Goal: Task Accomplishment & Management: Manage account settings

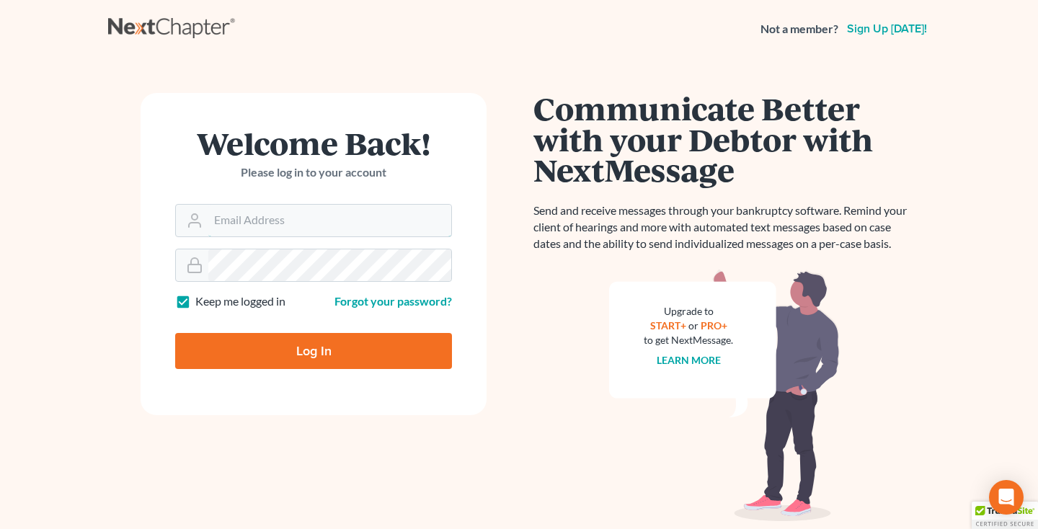
type input "[EMAIL_ADDRESS][DOMAIN_NAME]"
click at [319, 352] on input "Log In" at bounding box center [313, 351] width 277 height 36
type input "Thinking..."
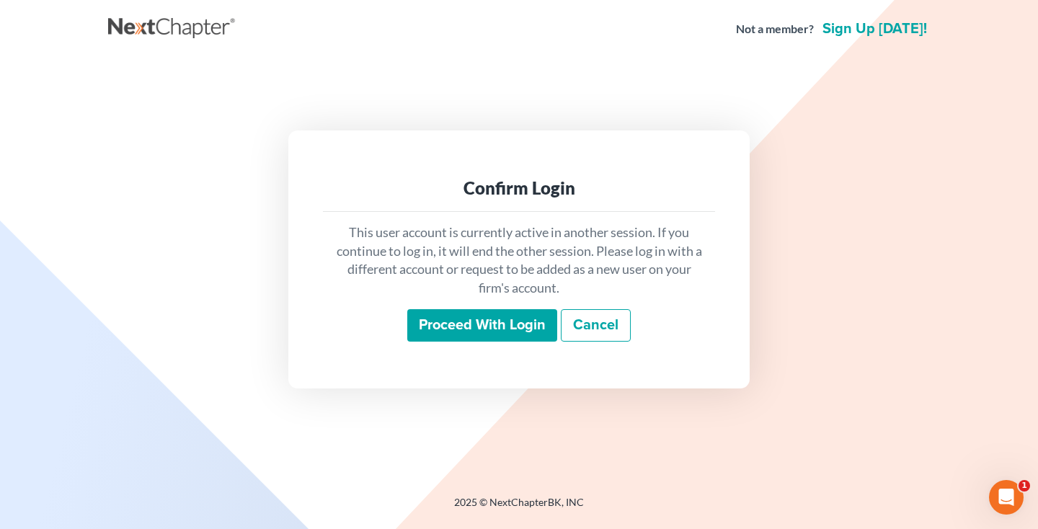
click at [512, 321] on input "Proceed with login" at bounding box center [482, 325] width 150 height 33
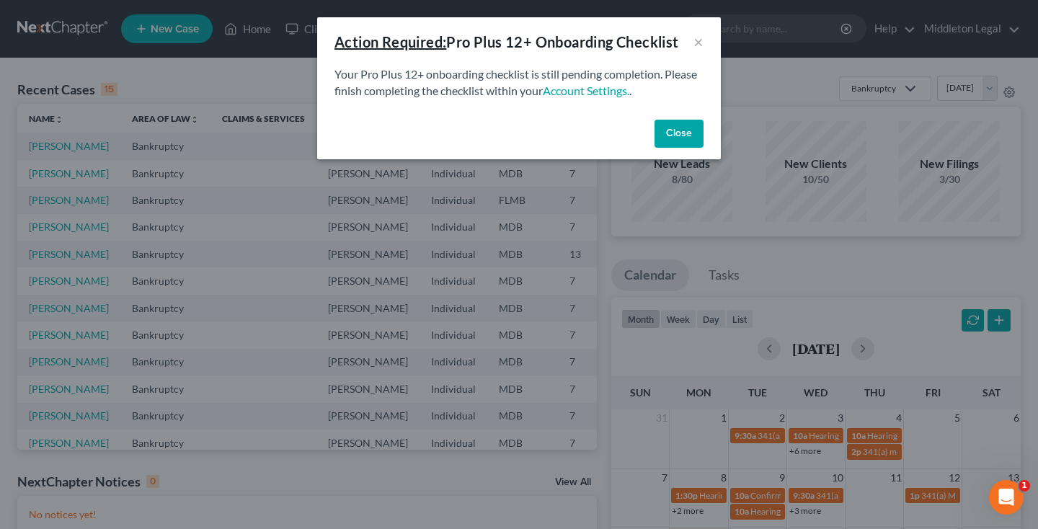
click at [667, 137] on button "Close" at bounding box center [678, 134] width 49 height 29
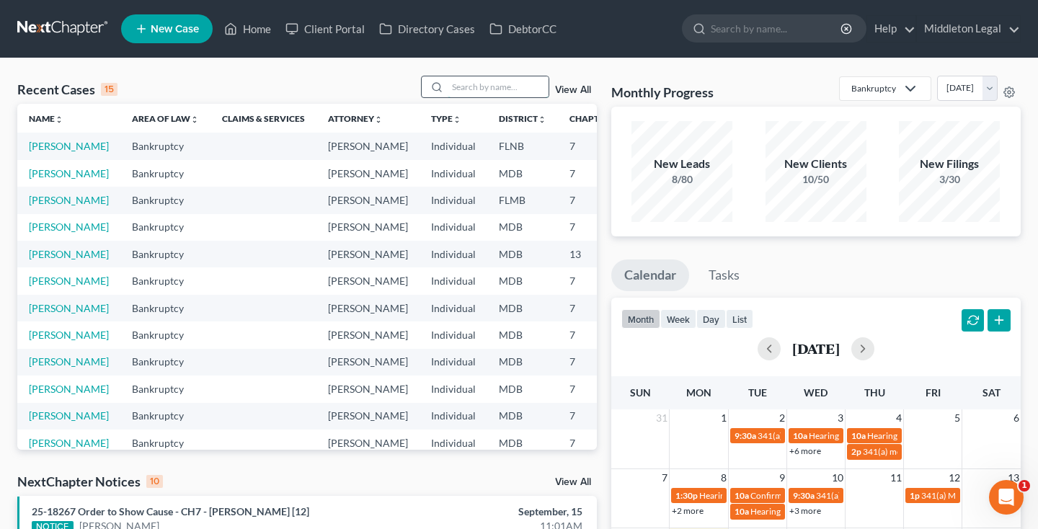
click at [533, 88] on input "search" at bounding box center [497, 86] width 101 height 21
type input "[PERSON_NAME]"
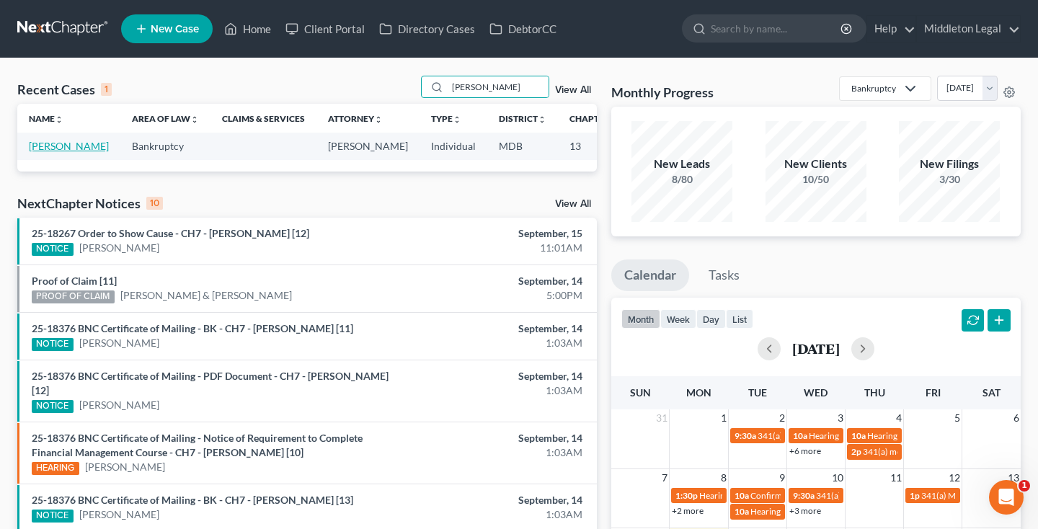
click at [45, 152] on link "[PERSON_NAME]" at bounding box center [69, 146] width 80 height 12
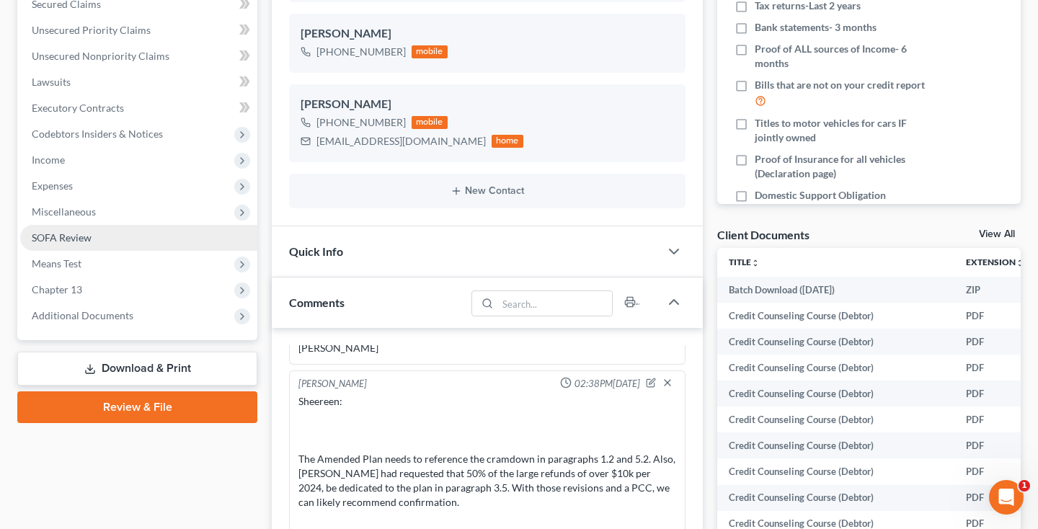
scroll to position [334, 0]
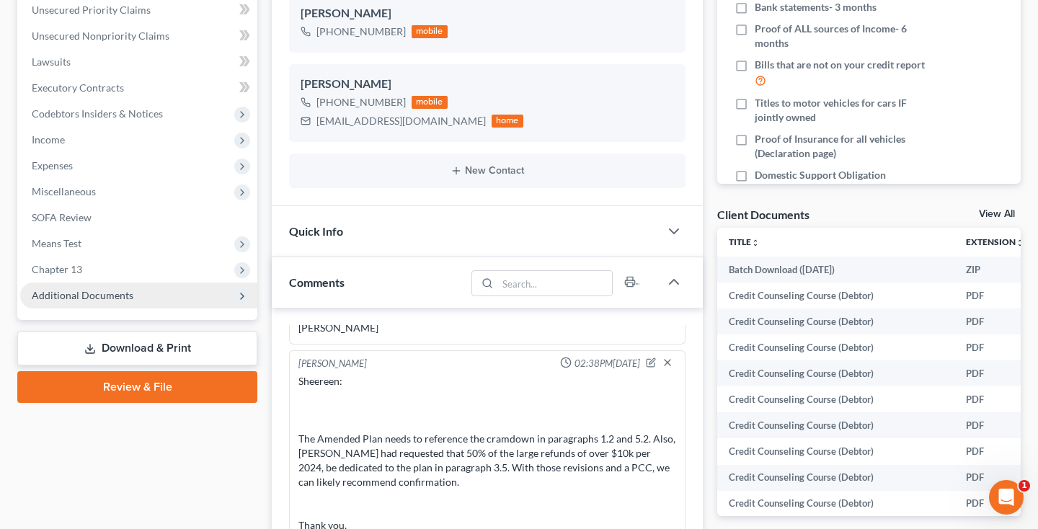
click at [115, 300] on span "Additional Documents" at bounding box center [83, 295] width 102 height 12
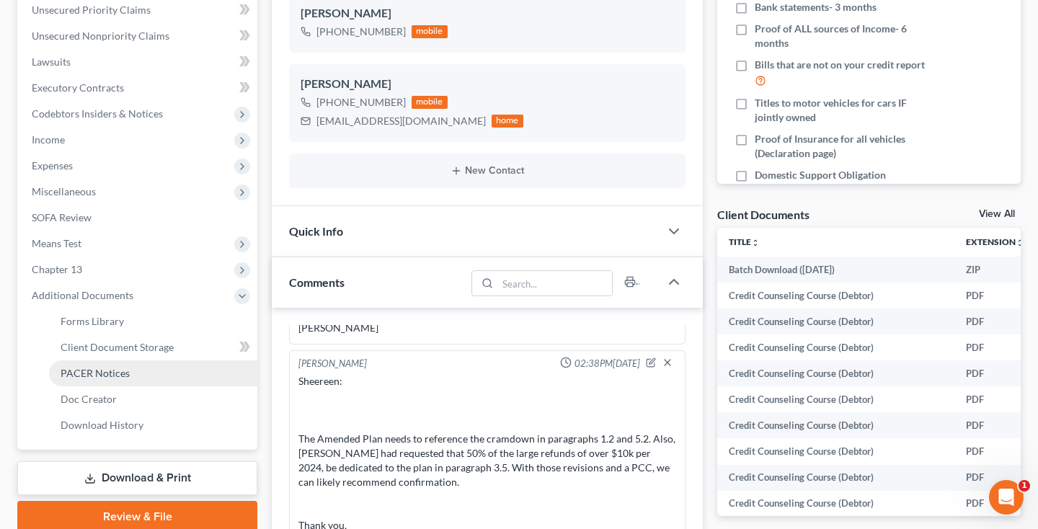
click at [101, 376] on span "PACER Notices" at bounding box center [95, 373] width 69 height 12
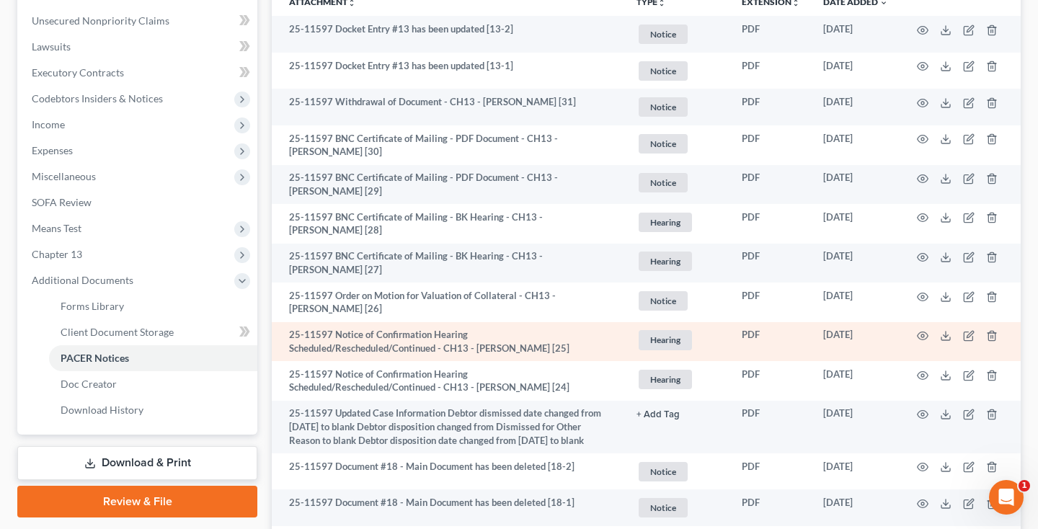
scroll to position [581, 0]
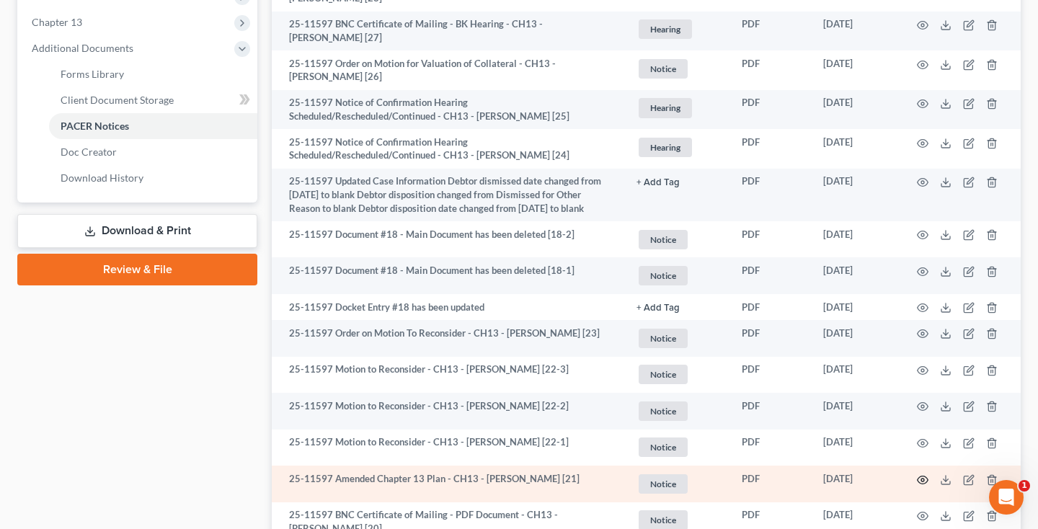
click at [927, 474] on icon "button" at bounding box center [923, 480] width 12 height 12
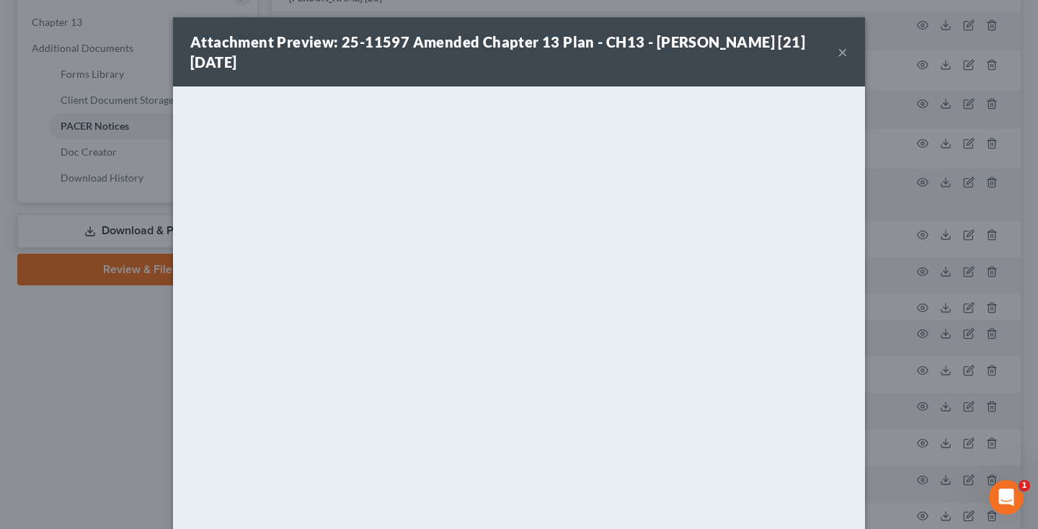
scroll to position [711, 0]
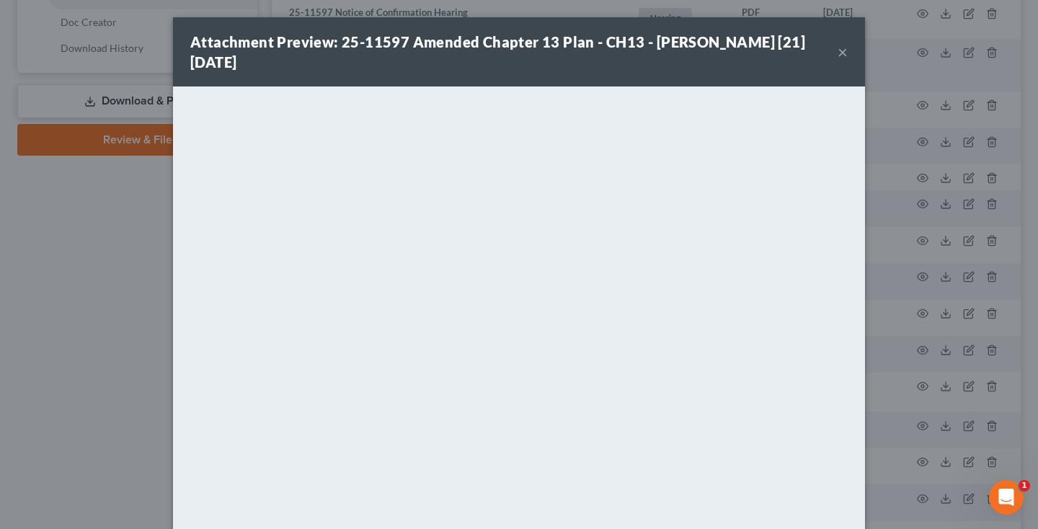
click at [844, 52] on button "×" at bounding box center [842, 51] width 10 height 17
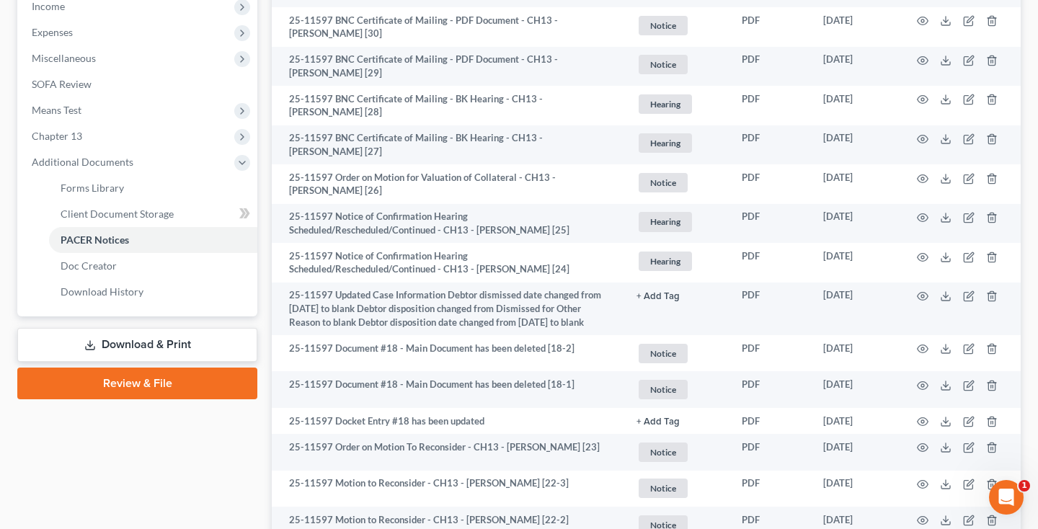
scroll to position [788, 0]
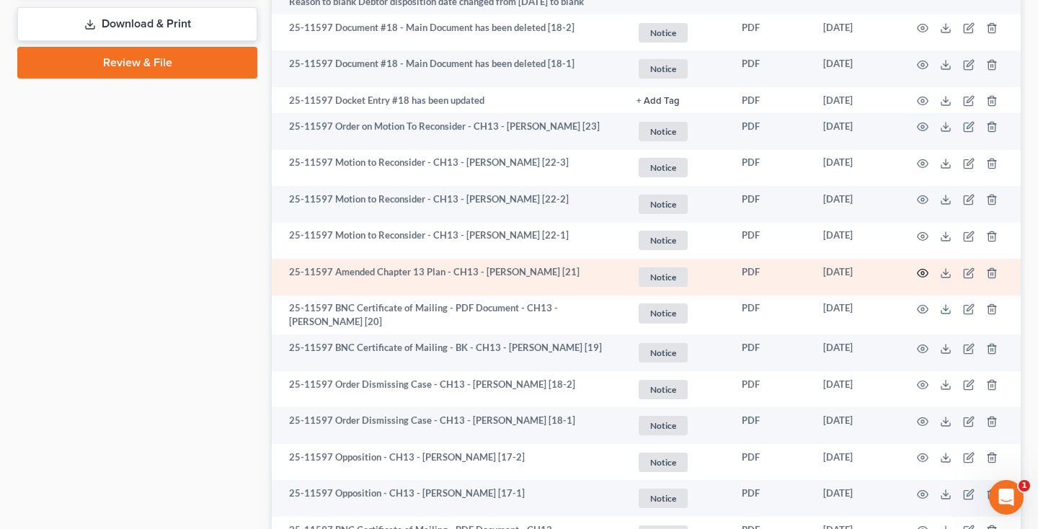
click at [922, 267] on icon "button" at bounding box center [923, 273] width 12 height 12
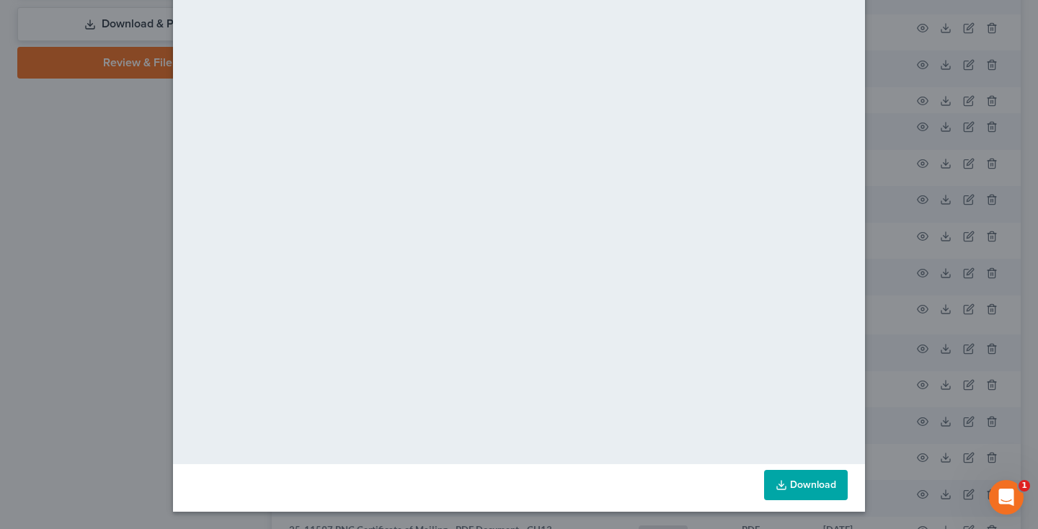
scroll to position [94, 0]
click at [798, 488] on link "Download" at bounding box center [806, 485] width 84 height 30
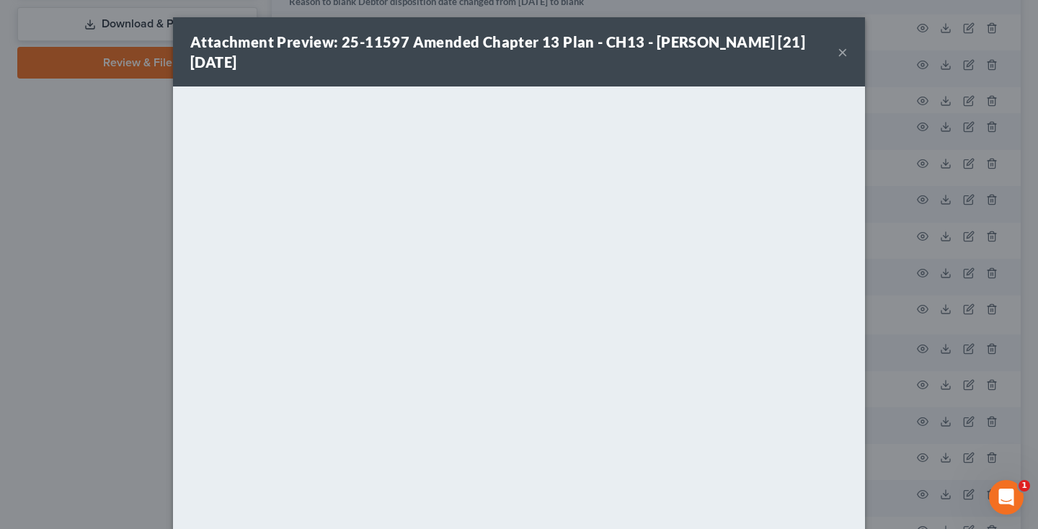
click at [842, 53] on button "×" at bounding box center [842, 51] width 10 height 17
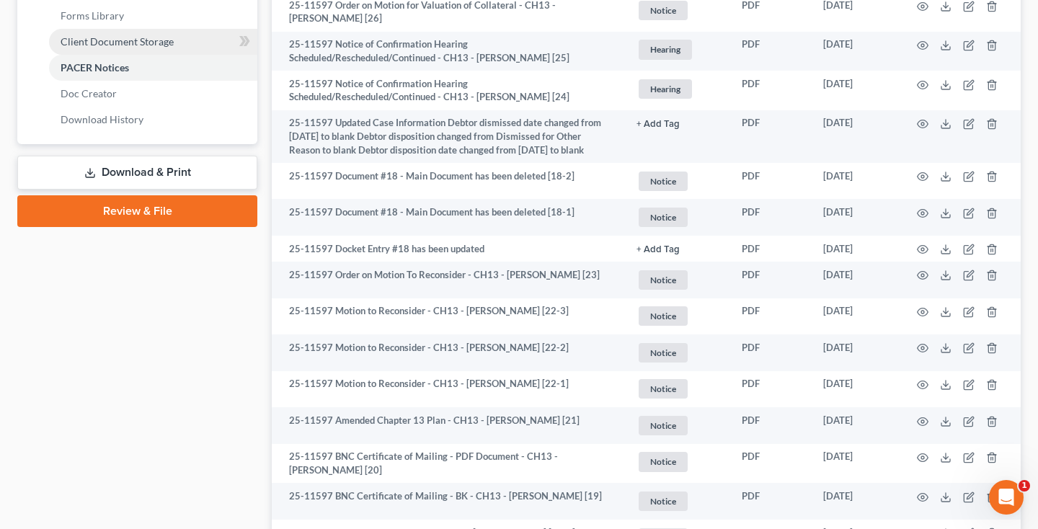
scroll to position [512, 0]
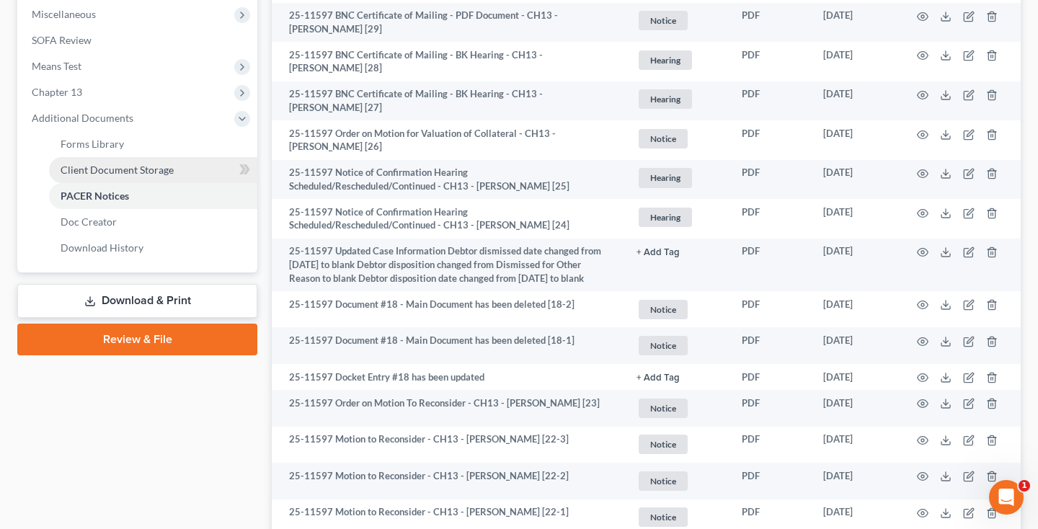
click at [120, 171] on span "Client Document Storage" at bounding box center [117, 170] width 113 height 12
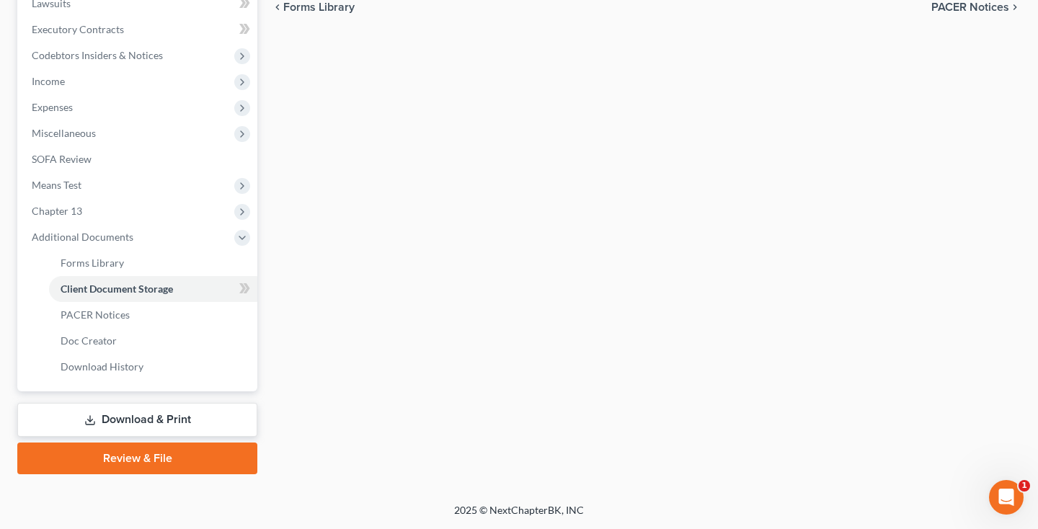
select select "14"
select select "25"
select select "14"
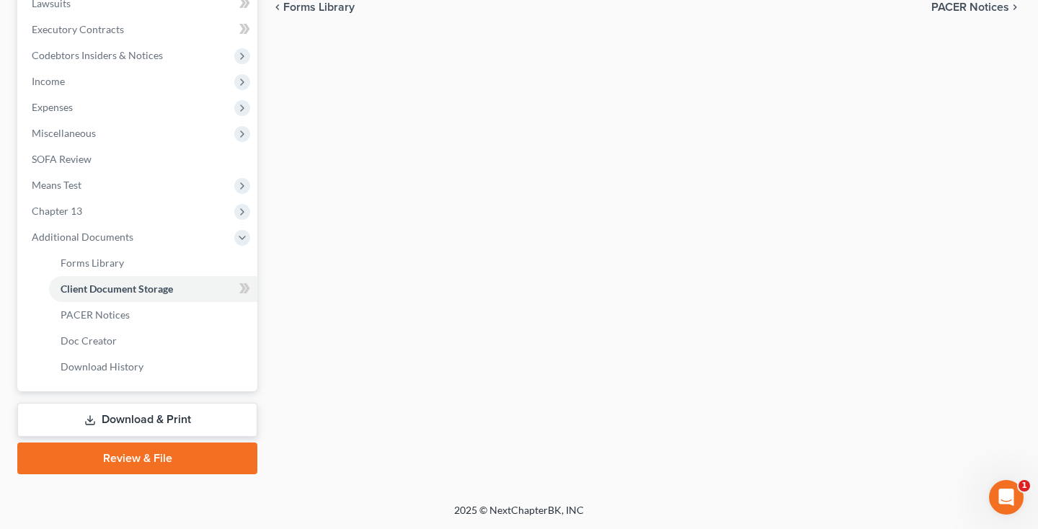
select select "14"
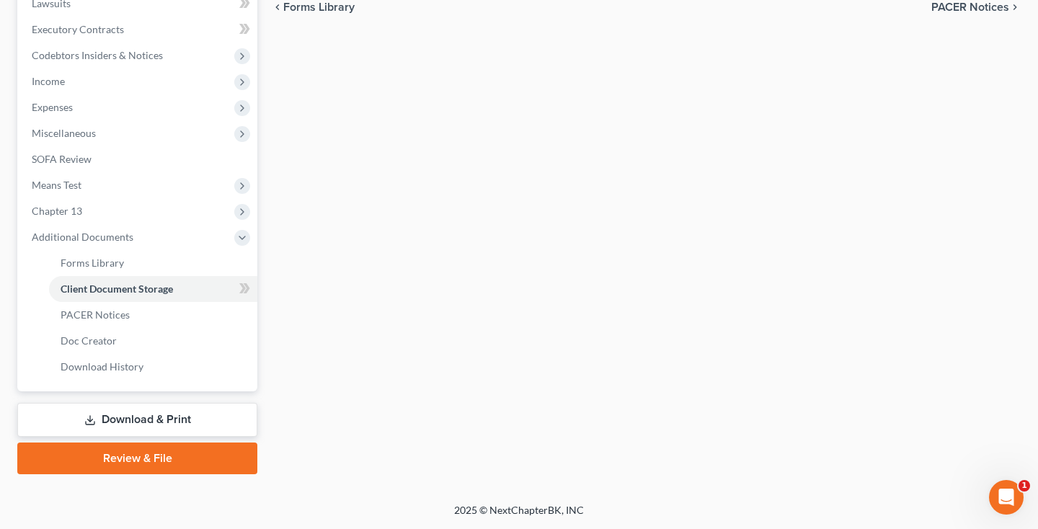
select select "14"
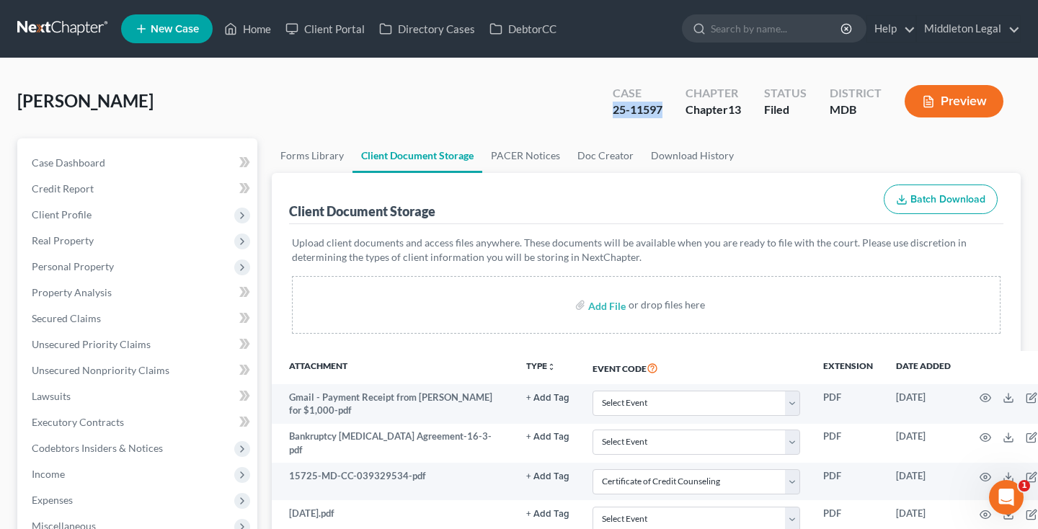
drag, startPoint x: 612, startPoint y: 109, endPoint x: 663, endPoint y: 111, distance: 50.5
click at [663, 111] on div "Case 25-11597" at bounding box center [637, 102] width 73 height 43
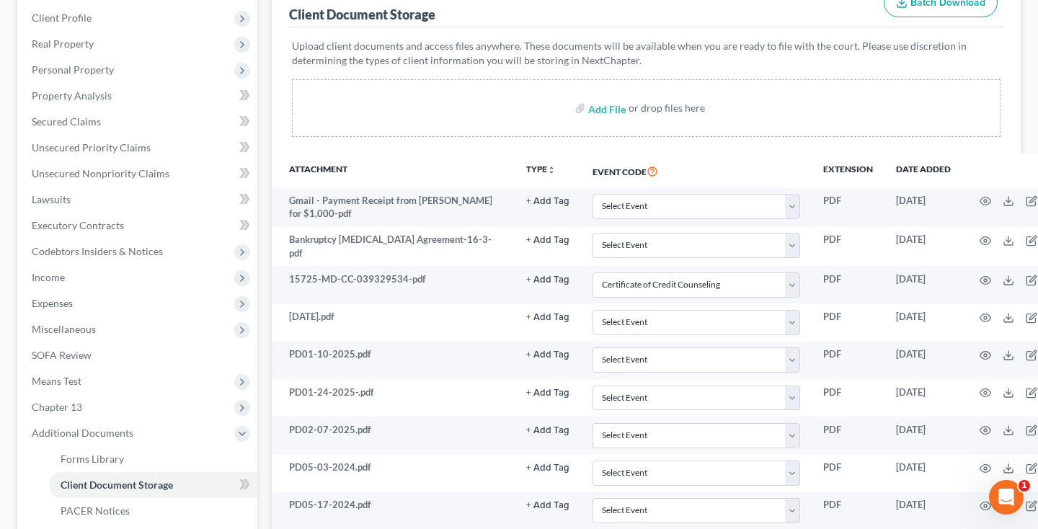
scroll to position [472, 0]
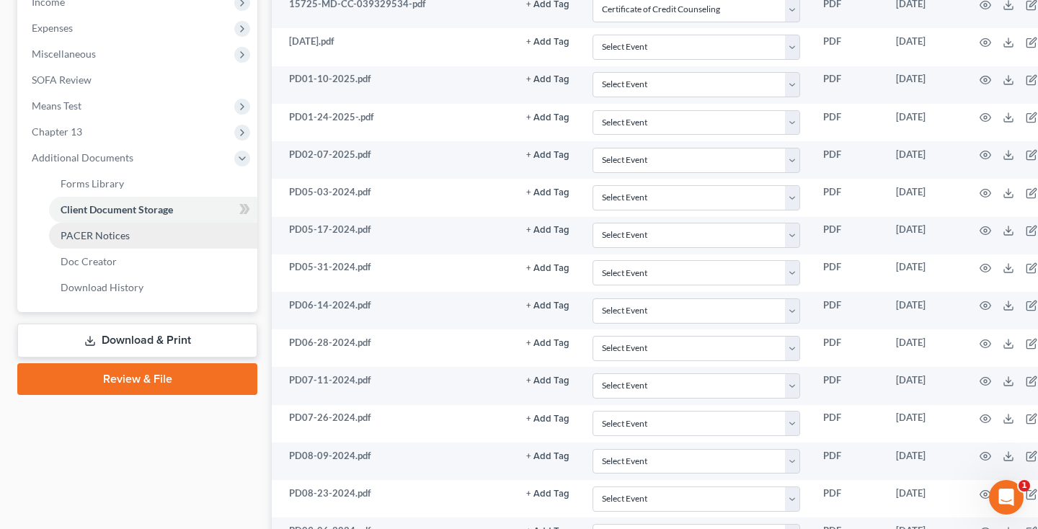
click at [99, 236] on span "PACER Notices" at bounding box center [95, 235] width 69 height 12
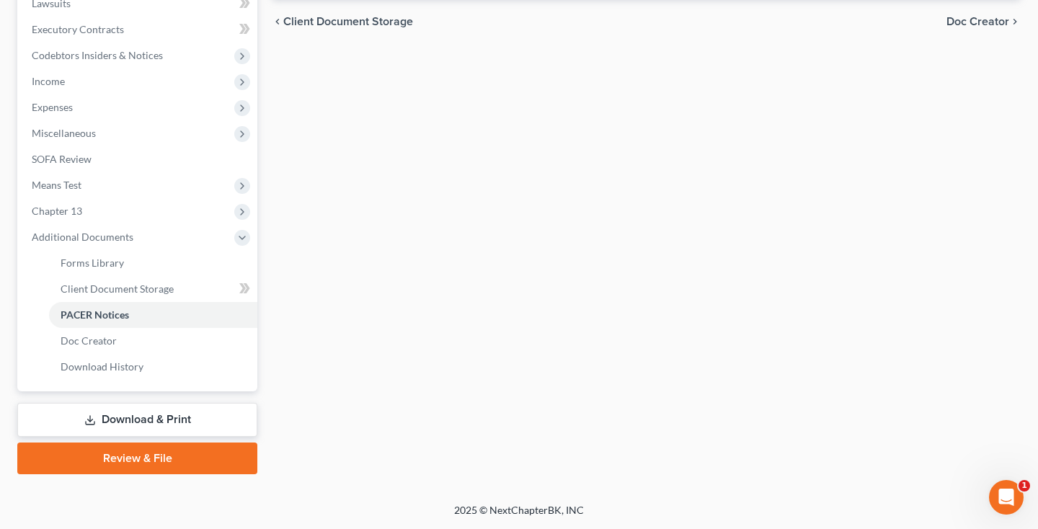
scroll to position [30, 0]
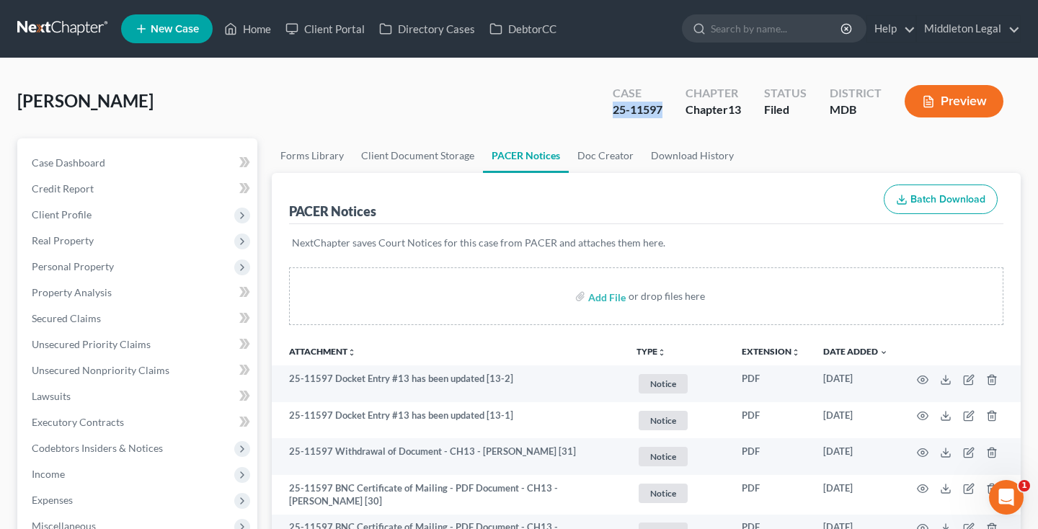
click at [72, 19] on link at bounding box center [63, 29] width 92 height 26
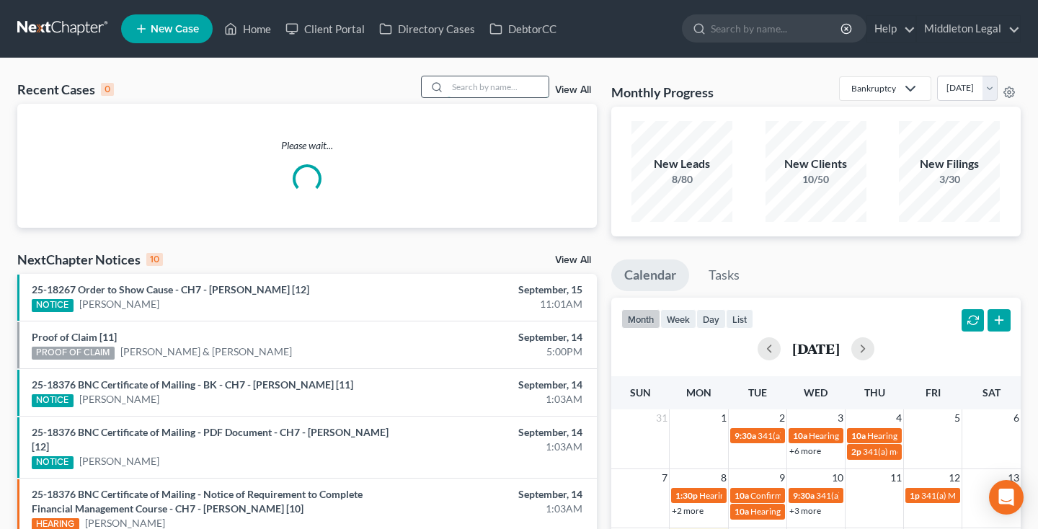
click at [483, 86] on input "search" at bounding box center [497, 86] width 101 height 21
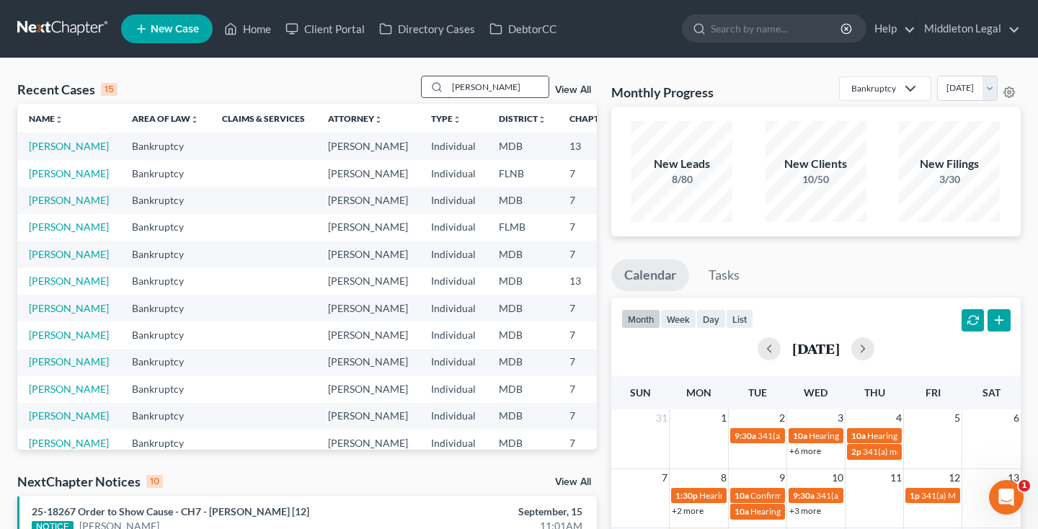
type input "neider"
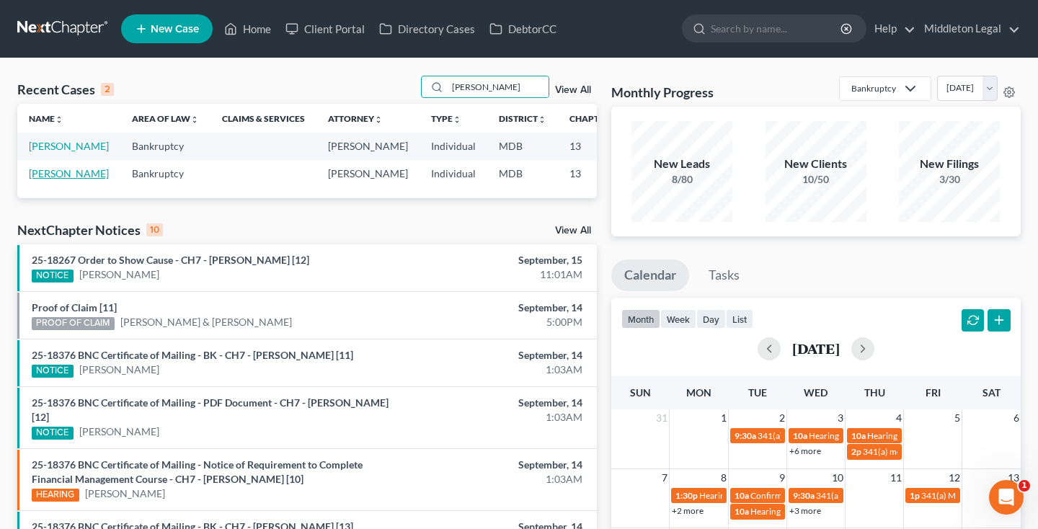
click at [45, 179] on link "Neider, Aaron" at bounding box center [69, 173] width 80 height 12
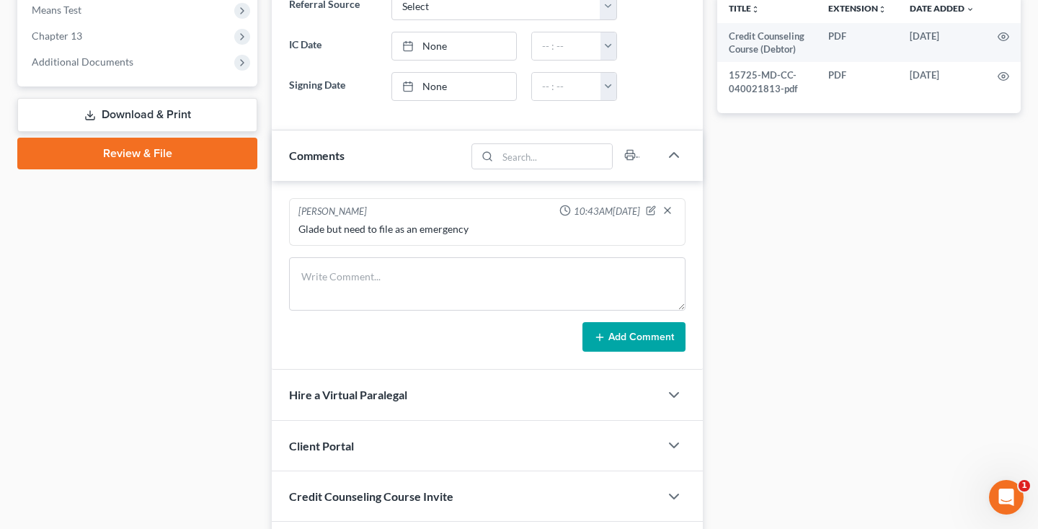
scroll to position [591, 0]
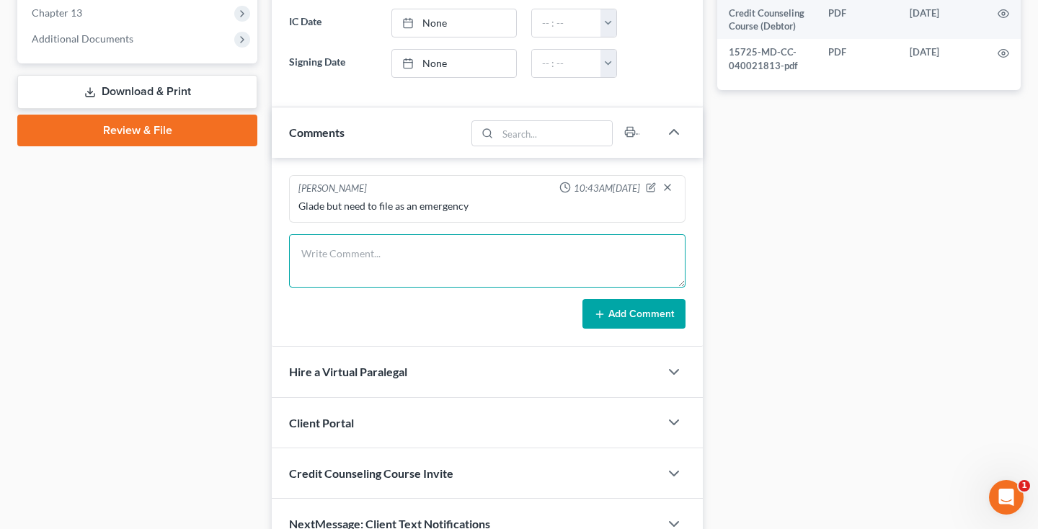
click at [411, 277] on textarea at bounding box center [487, 260] width 396 height 53
paste textarea "I am planning to sell my home and would like your guidance on the best course o…"
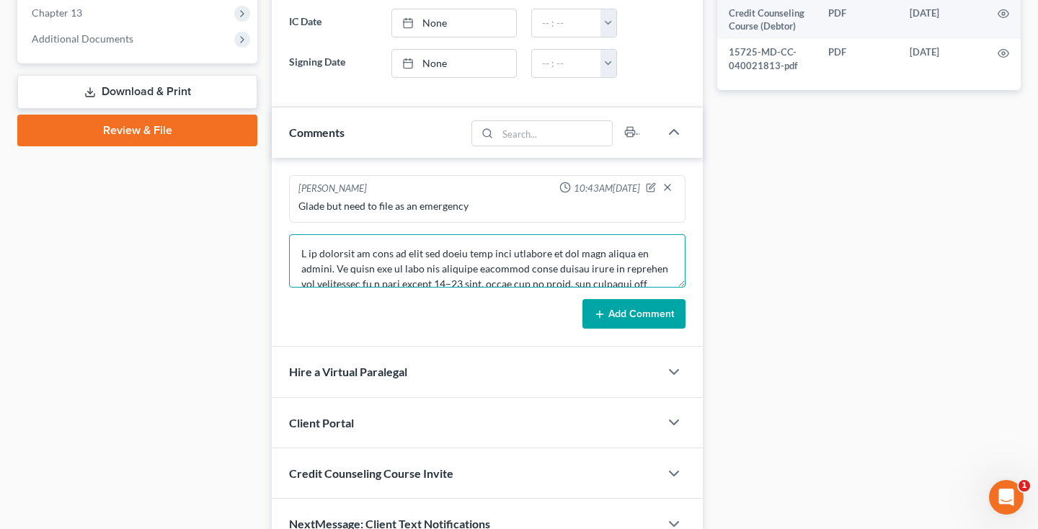
scroll to position [499, 0]
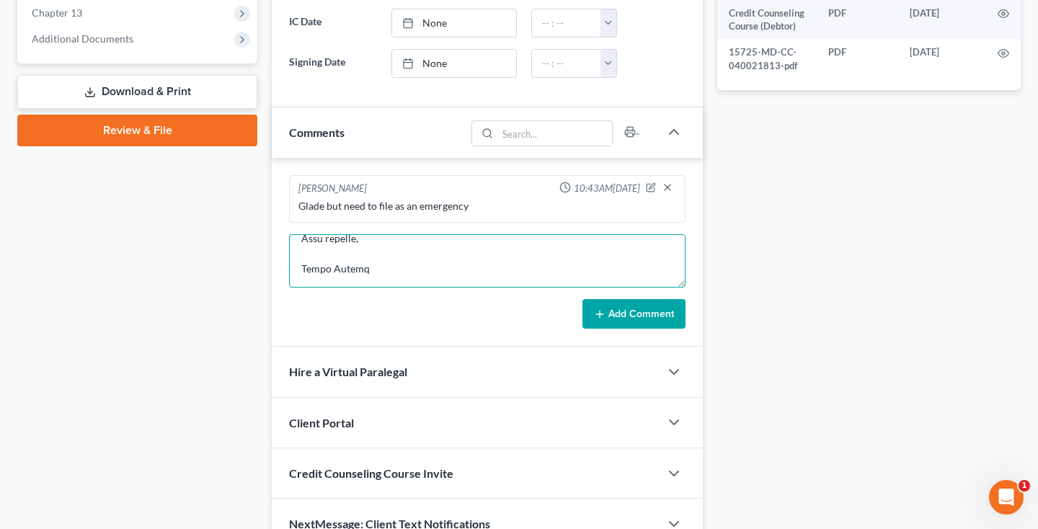
type textarea "I am planning to sell my home and would like your guidance on the best course o…"
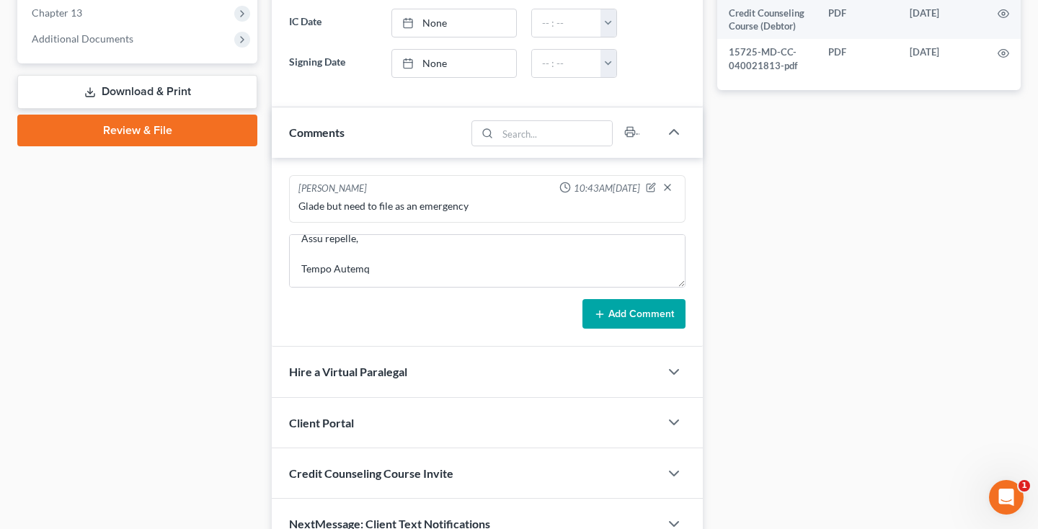
click at [661, 332] on div "Sheereen McNair 10:43AM, 08/27/2025 Glade but need to file as an emergency Add …" at bounding box center [487, 253] width 431 height 190
click at [659, 323] on button "Add Comment" at bounding box center [633, 314] width 103 height 30
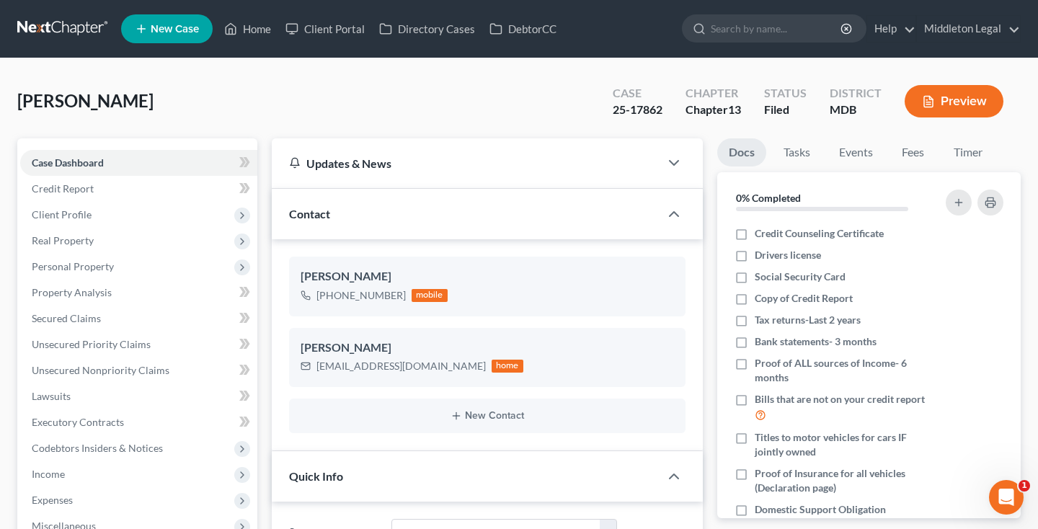
scroll to position [0, 0]
click at [75, 27] on link at bounding box center [63, 29] width 92 height 26
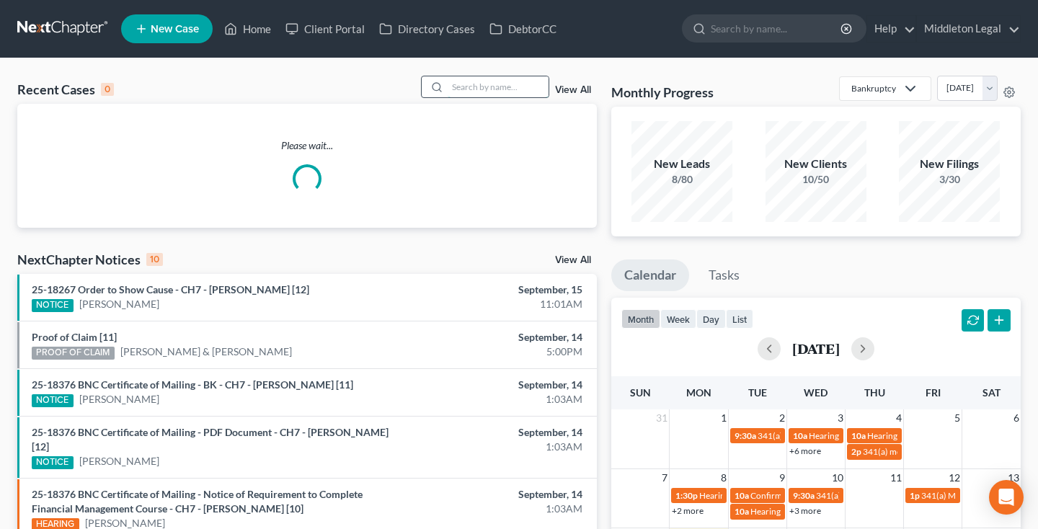
click at [531, 87] on input "search" at bounding box center [497, 86] width 101 height 21
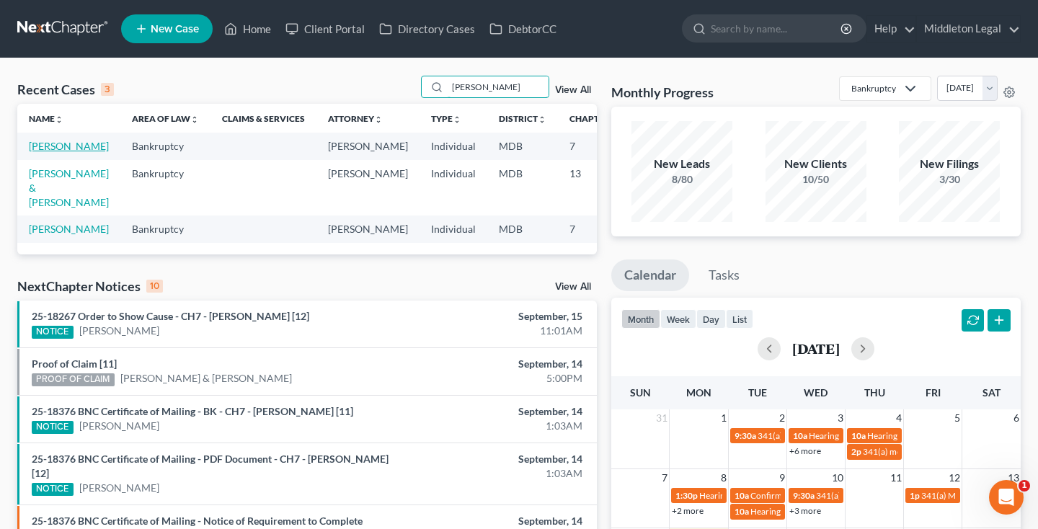
type input "[PERSON_NAME]"
click at [34, 152] on link "[PERSON_NAME]" at bounding box center [69, 146] width 80 height 12
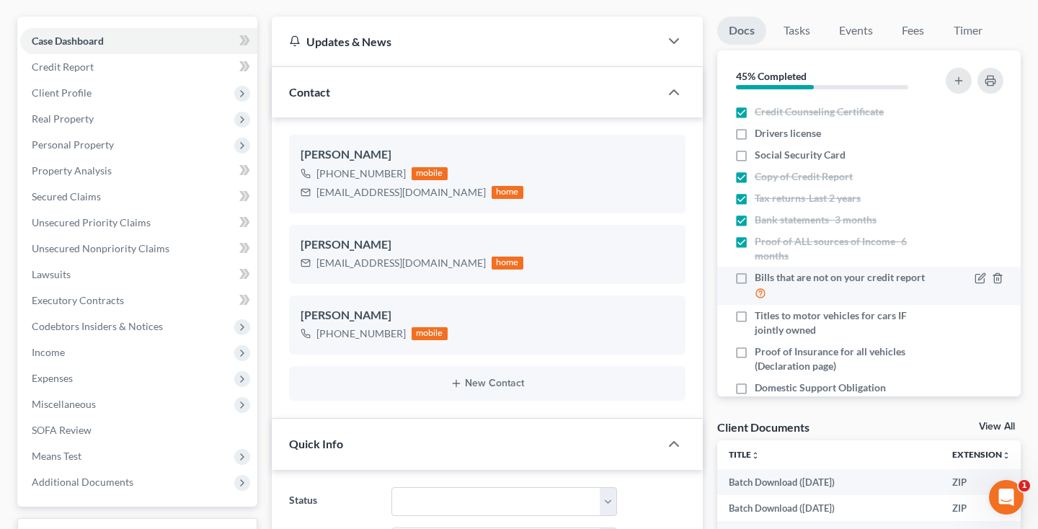
scroll to position [121, 0]
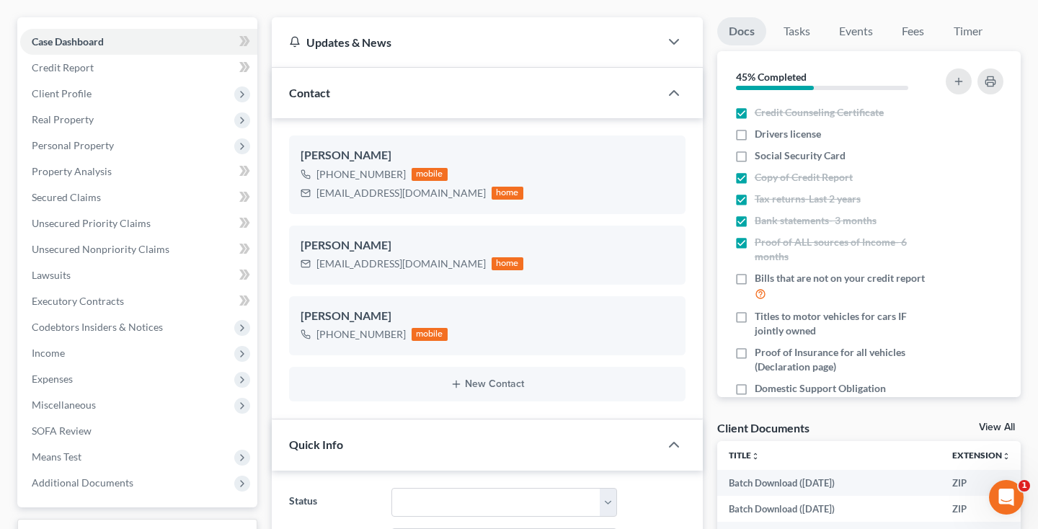
click at [999, 427] on link "View All" at bounding box center [997, 427] width 36 height 10
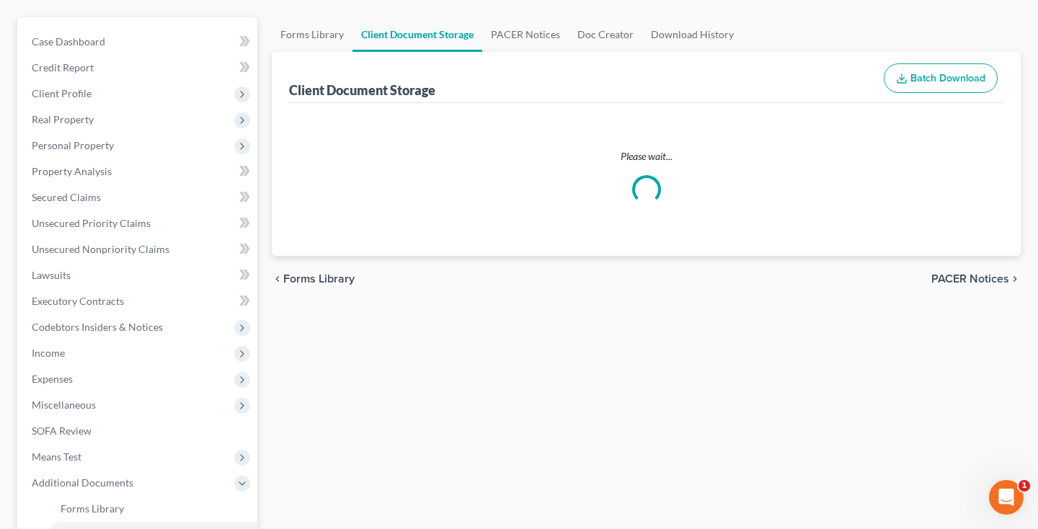
scroll to position [11, 0]
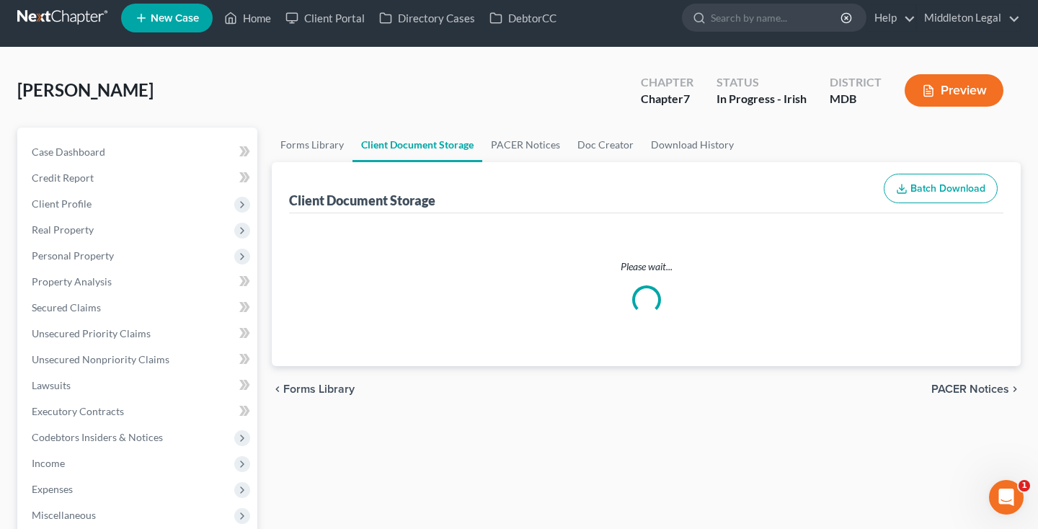
select select "14"
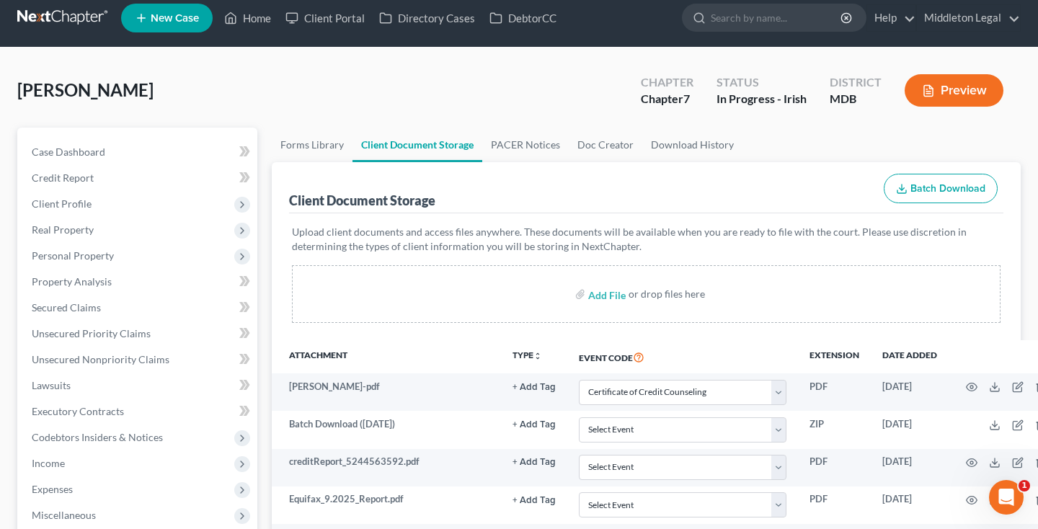
scroll to position [0, 0]
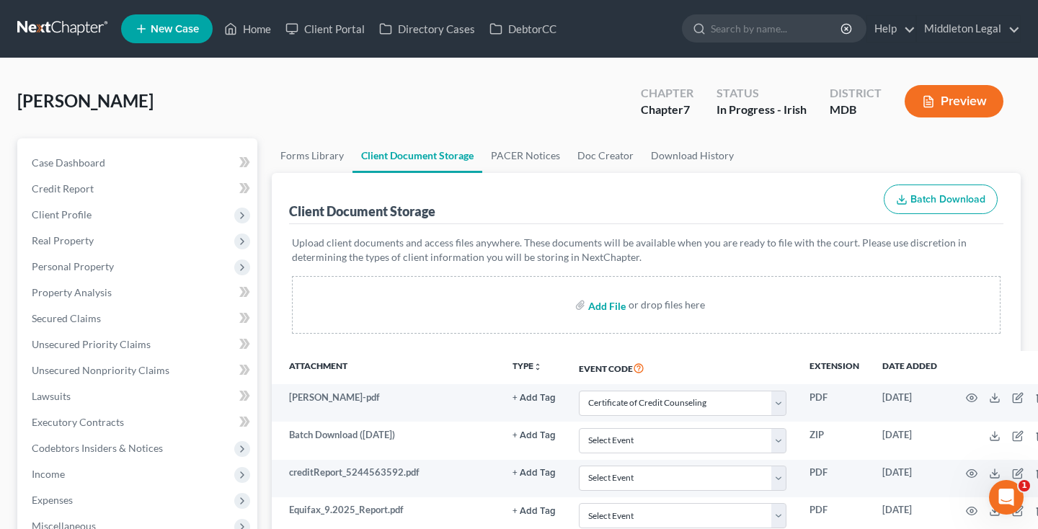
click at [601, 305] on input "file" at bounding box center [605, 305] width 35 height 26
type input "C:\fakepath\Pepco bill.pdf"
select select "14"
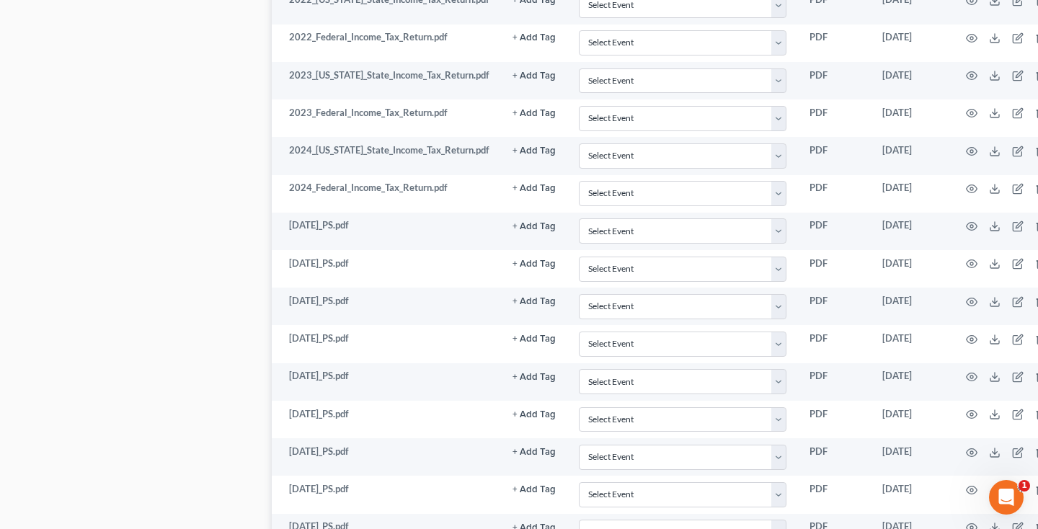
scroll to position [163, 0]
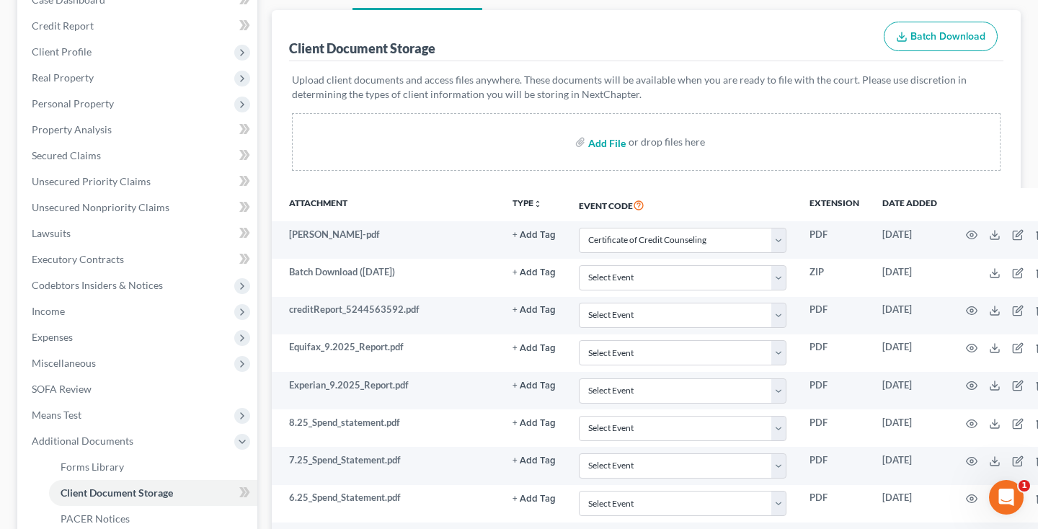
click at [600, 155] on input "file" at bounding box center [605, 142] width 35 height 26
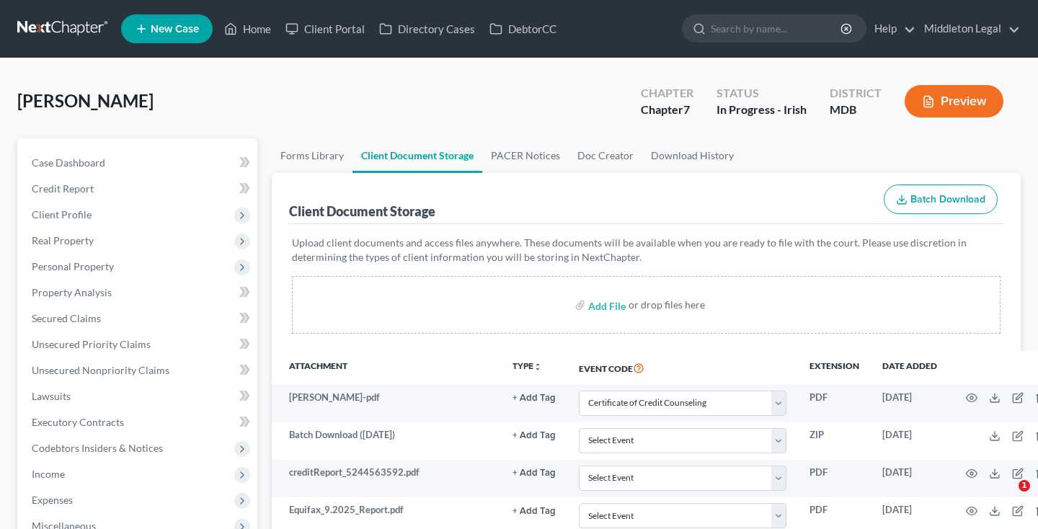
select select "14"
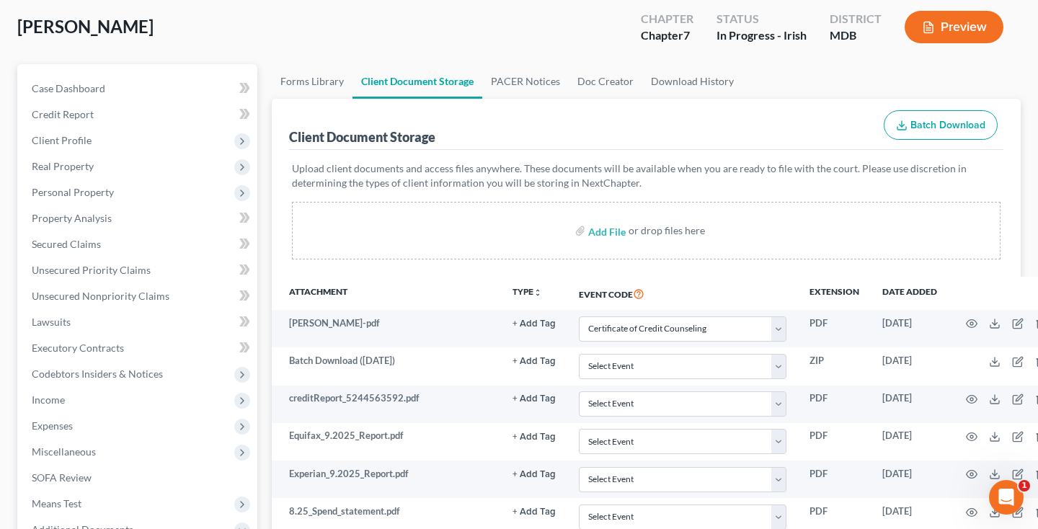
type input "C:\fakepath\IMG_0594.jpg"
select select "14"
